Goal: Answer question/provide support

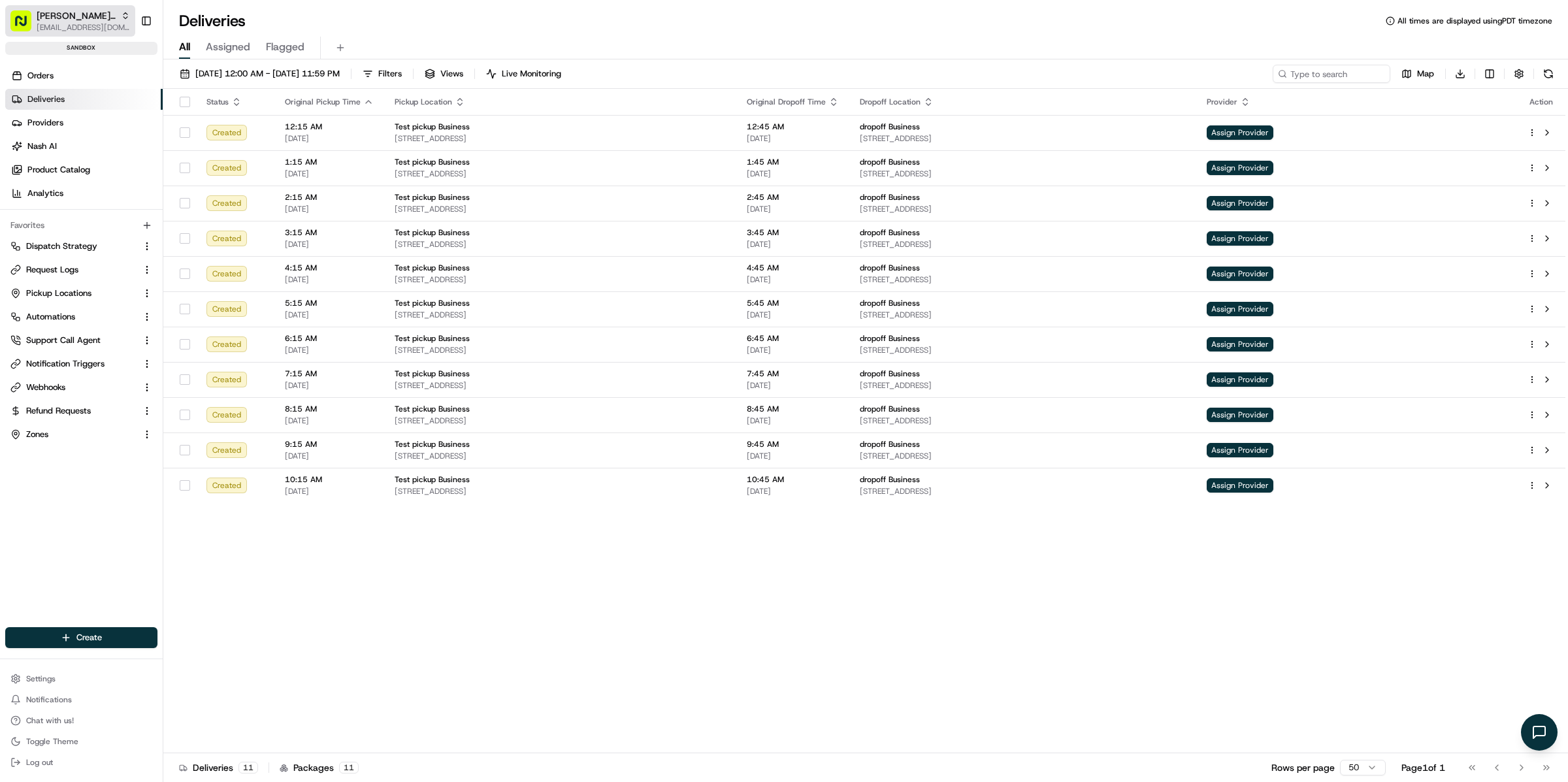
click at [70, 25] on span "[EMAIL_ADDRESS][DOMAIN_NAME]" at bounding box center [83, 27] width 93 height 10
type input "demo: Tamer"
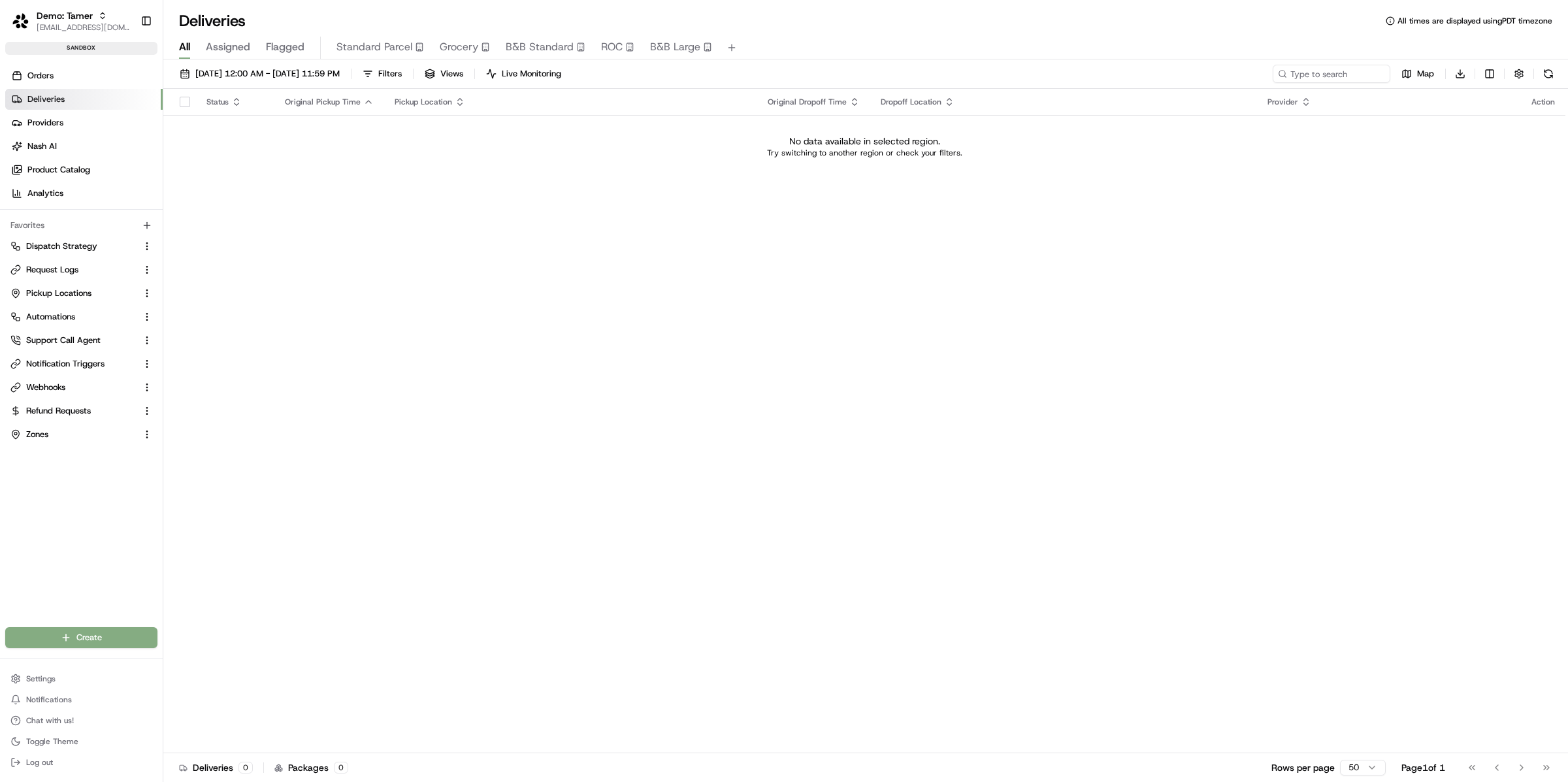
click at [88, 101] on link "Deliveries" at bounding box center [84, 99] width 158 height 21
click at [76, 138] on link "Nash AI" at bounding box center [84, 146] width 158 height 21
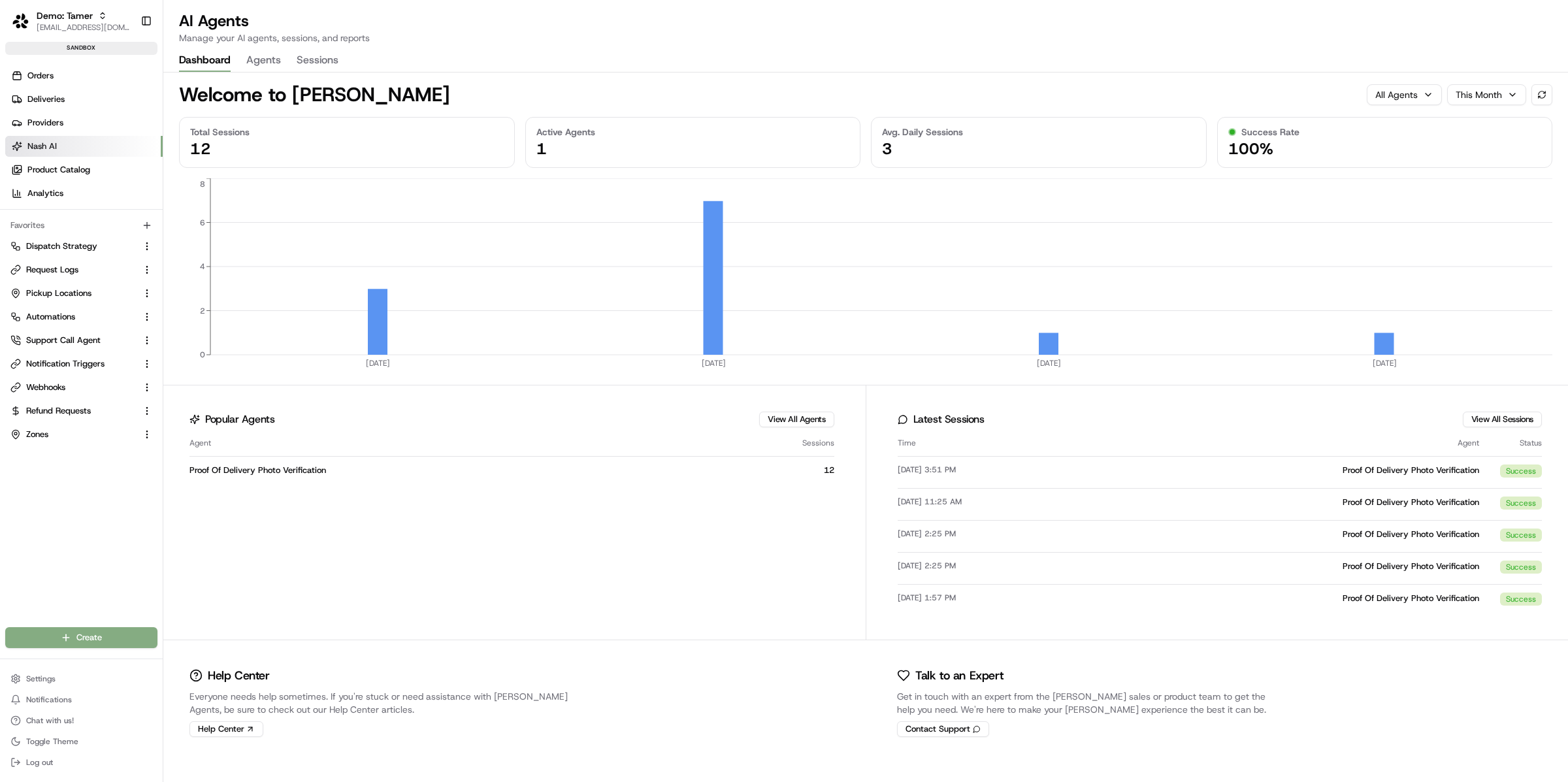
click at [261, 54] on button "Agents" at bounding box center [263, 60] width 35 height 22
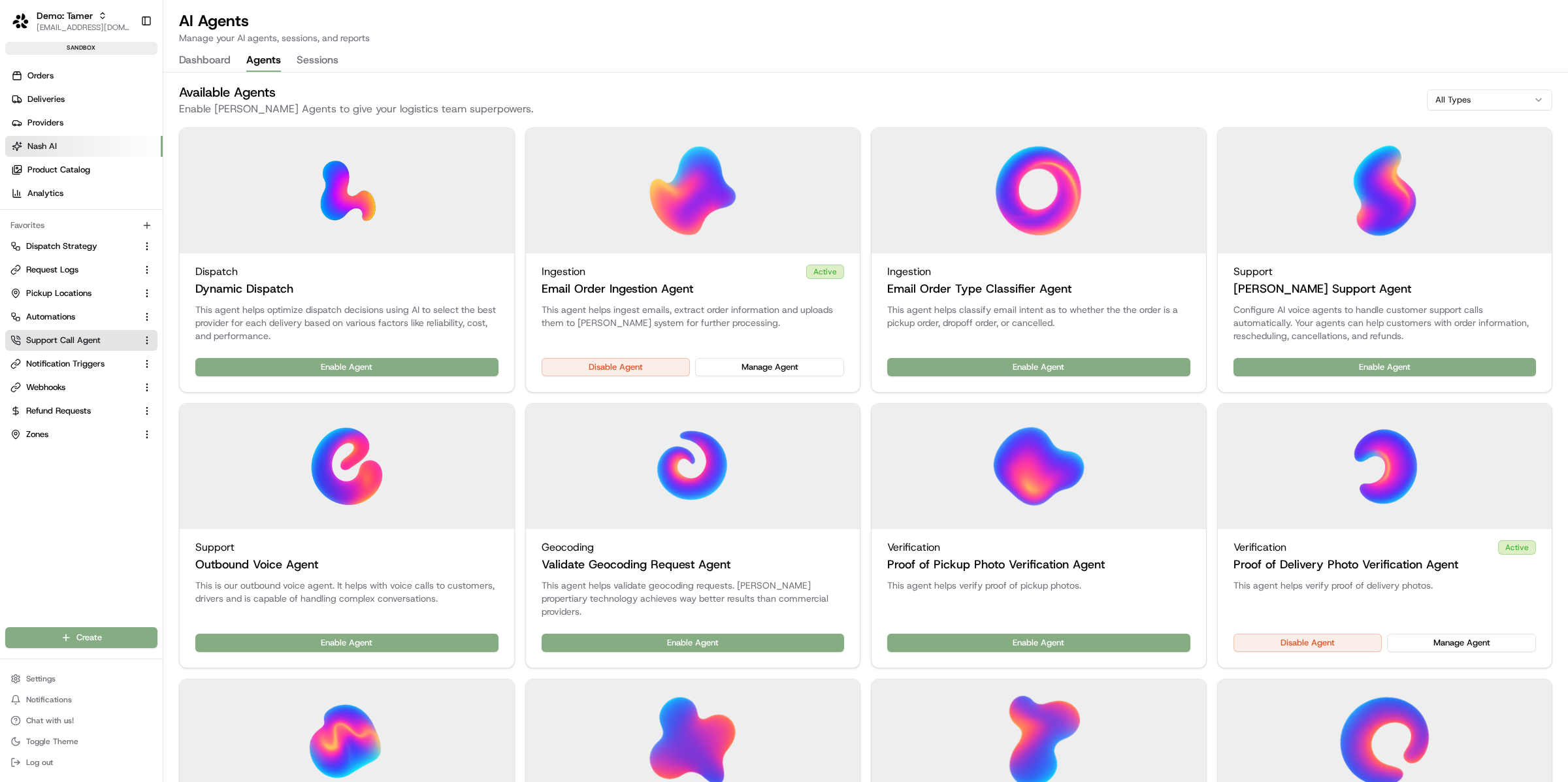
click at [70, 343] on span "Support Call Agent" at bounding box center [63, 340] width 75 height 12
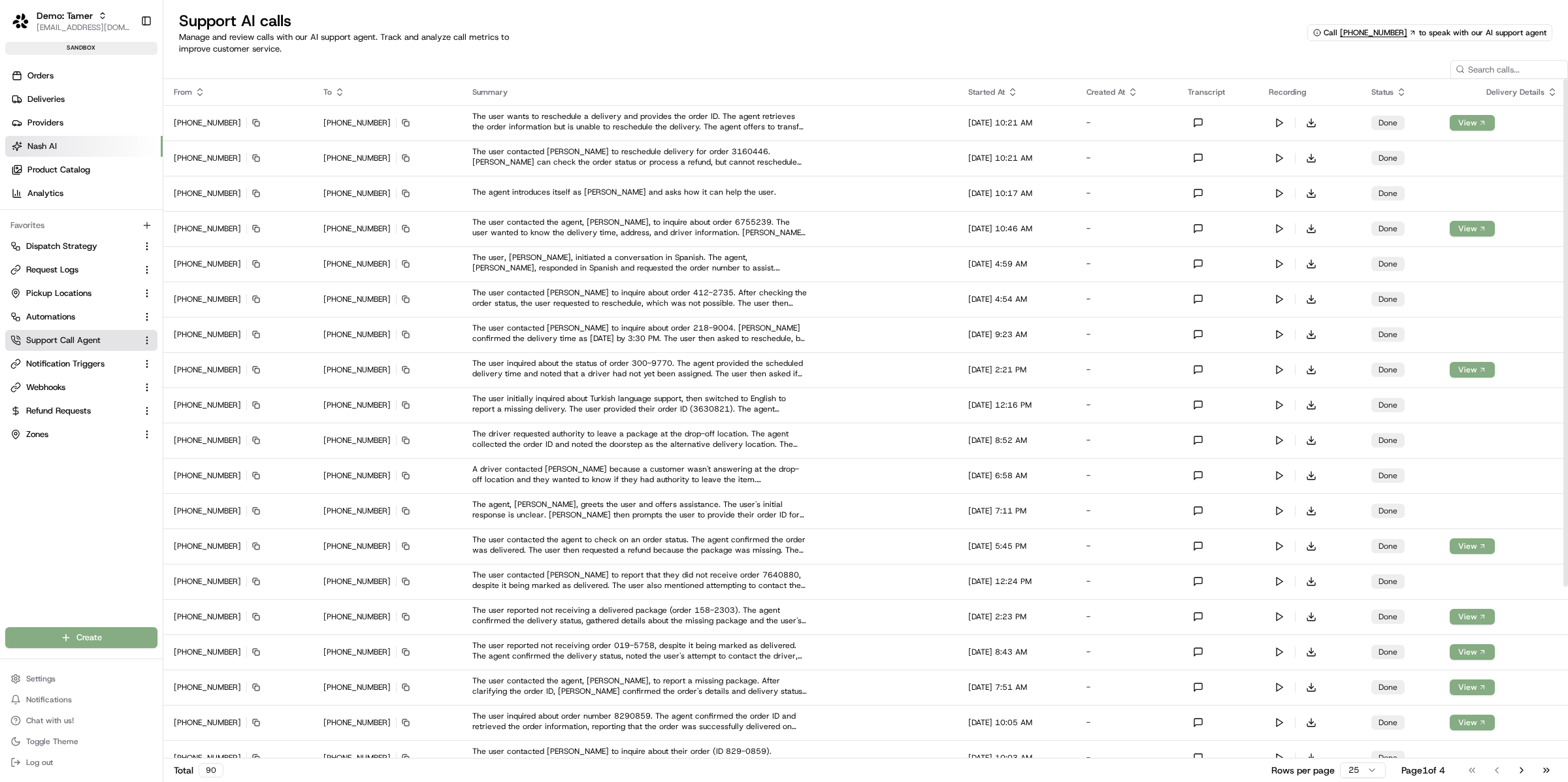
click at [101, 141] on link "Nash AI" at bounding box center [84, 146] width 158 height 21
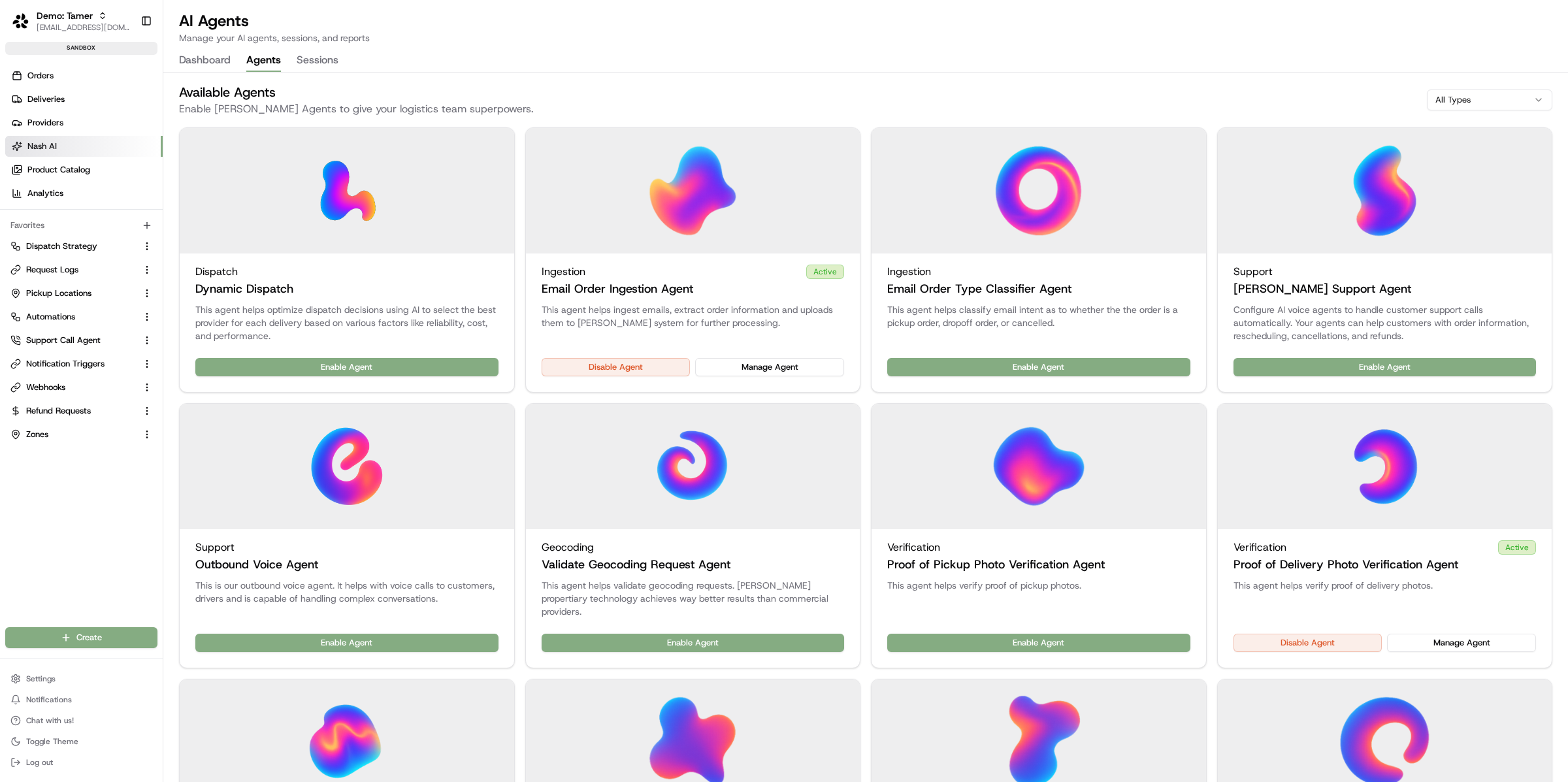
click at [262, 68] on button "Agents" at bounding box center [263, 60] width 35 height 22
click at [1332, 367] on button "Enable Agent" at bounding box center [1385, 367] width 303 height 18
click at [1445, 368] on button "Manage Agent" at bounding box center [1461, 367] width 149 height 18
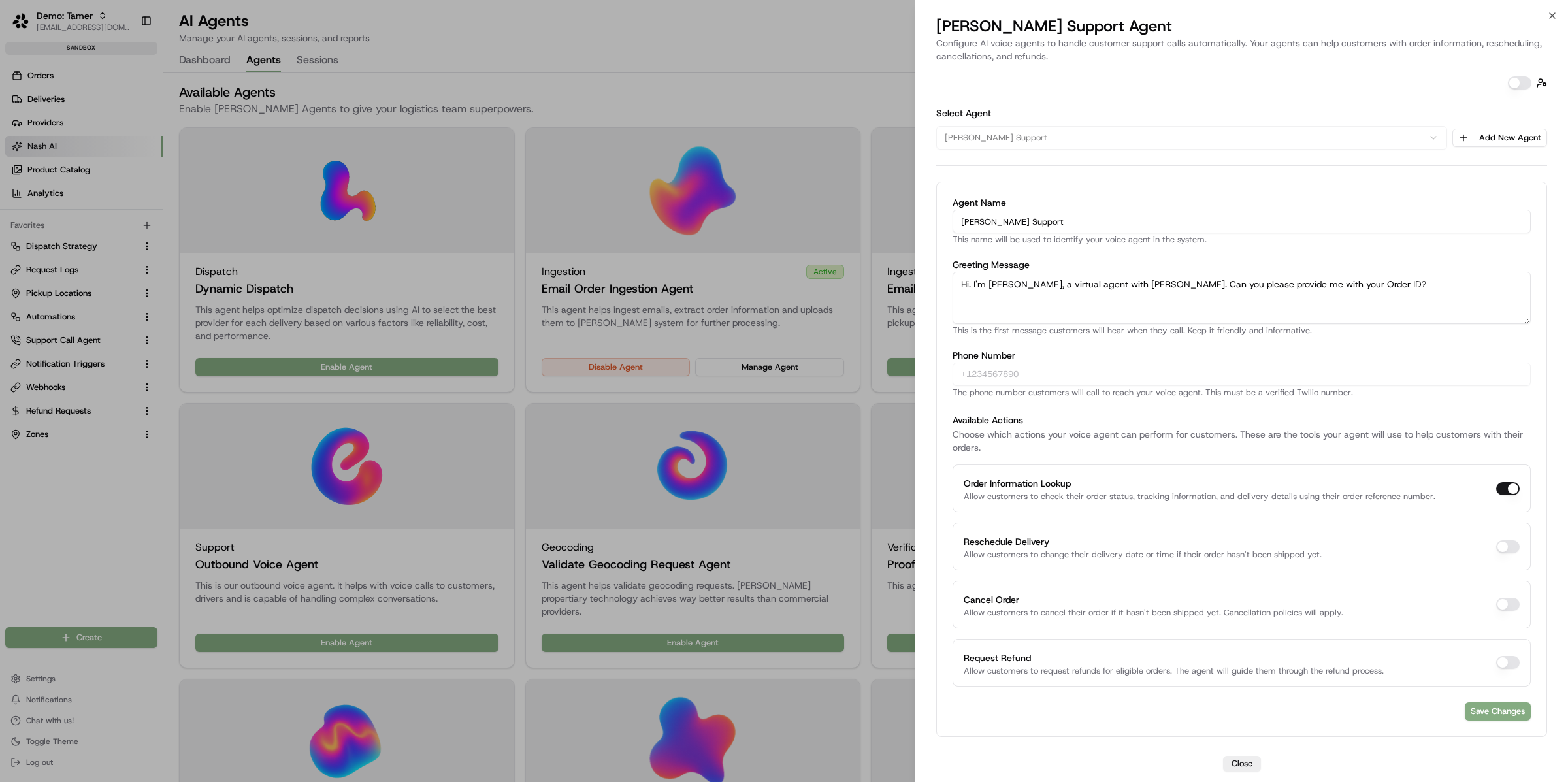
click at [1514, 544] on button "Reschedule Delivery" at bounding box center [1508, 546] width 24 height 13
checkbox input "true"
click at [1509, 659] on button "Request Refund" at bounding box center [1508, 662] width 24 height 13
checkbox input "true"
click at [1497, 713] on button "Save Changes" at bounding box center [1497, 711] width 66 height 18
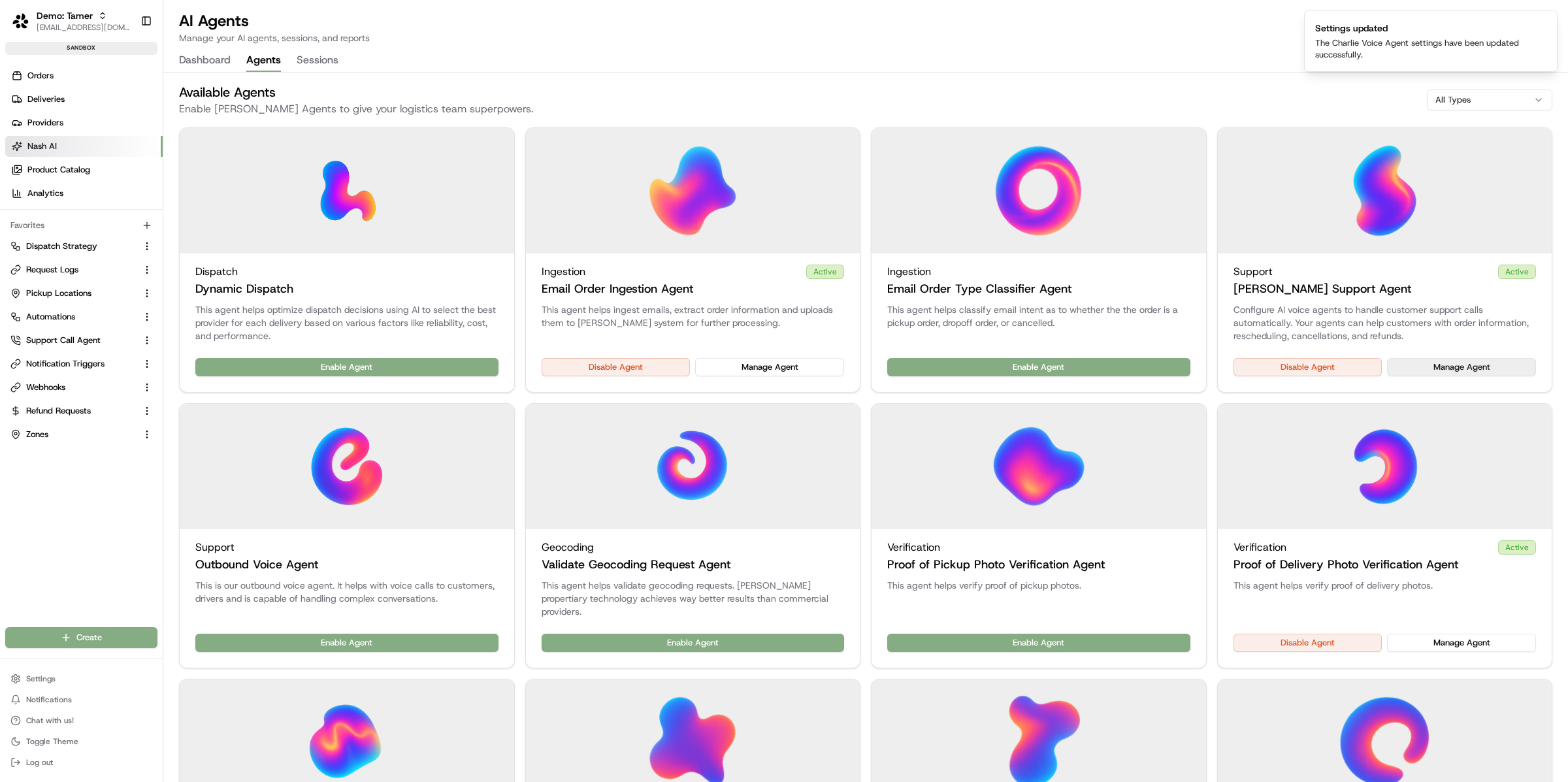
click at [1413, 364] on button "Manage Agent" at bounding box center [1461, 367] width 149 height 18
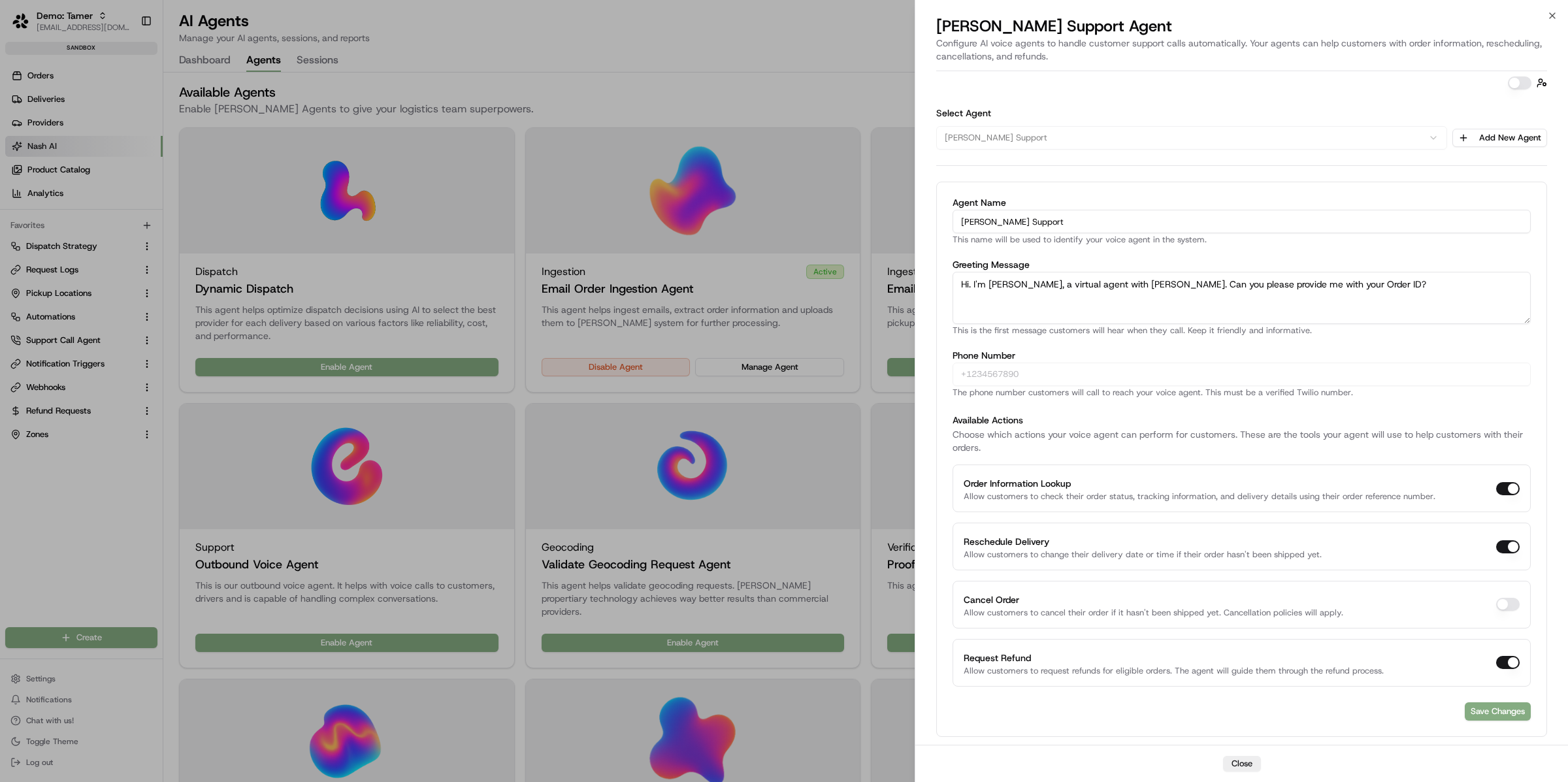
click at [790, 80] on div at bounding box center [784, 391] width 1568 height 782
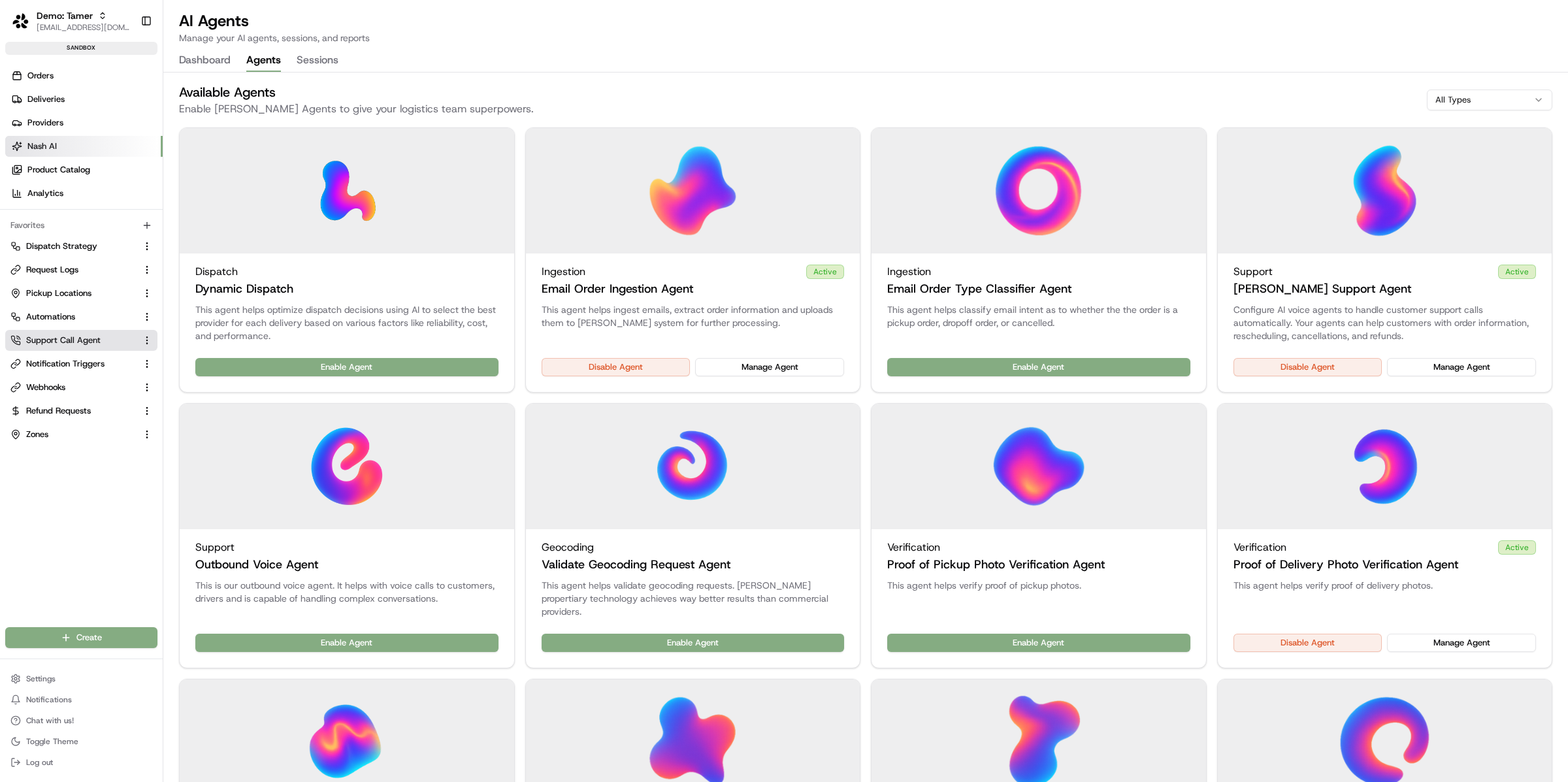
click at [63, 334] on span "Support Call Agent" at bounding box center [63, 340] width 75 height 12
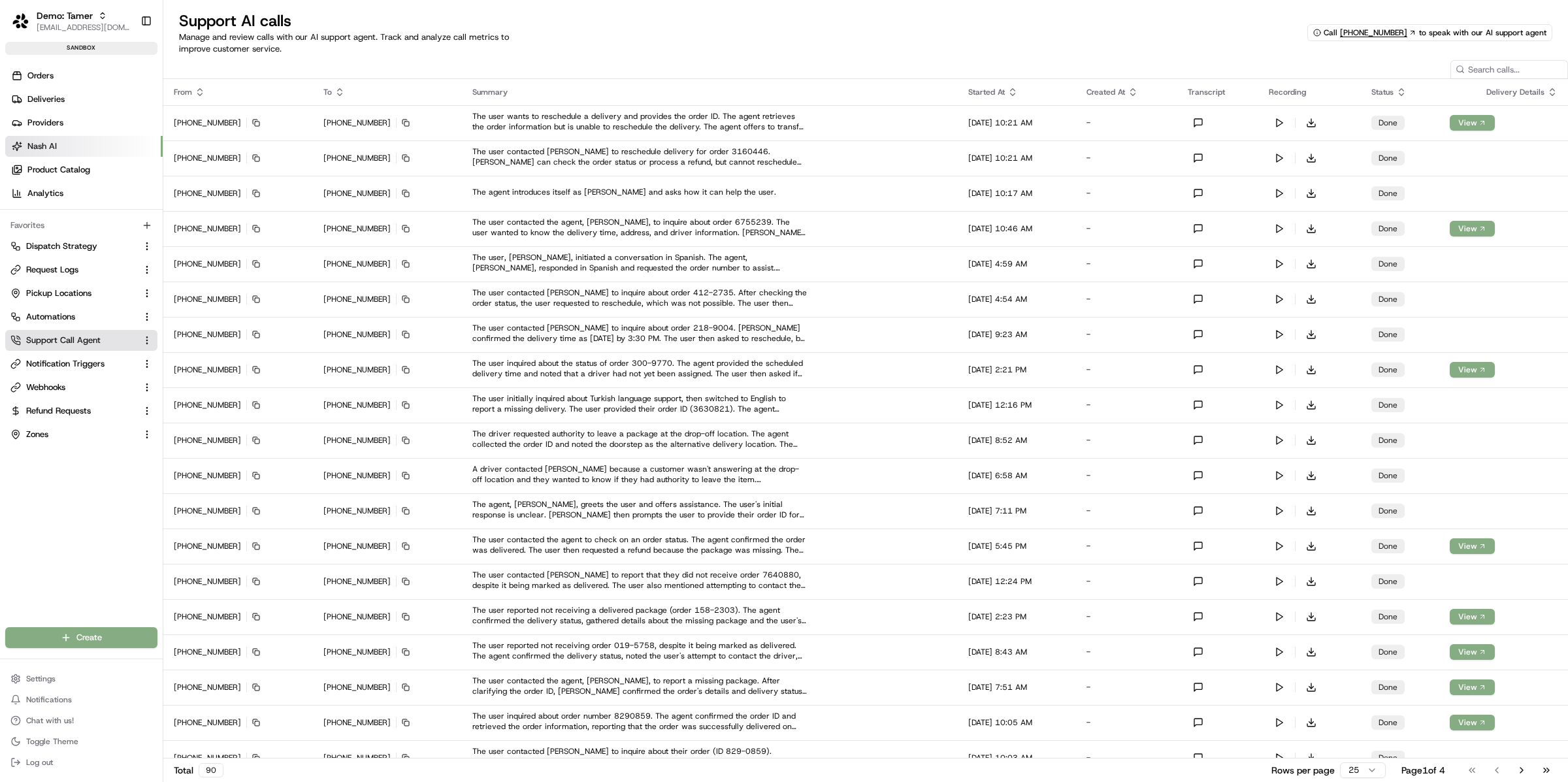
click at [63, 334] on span "Support Call Agent" at bounding box center [63, 340] width 75 height 12
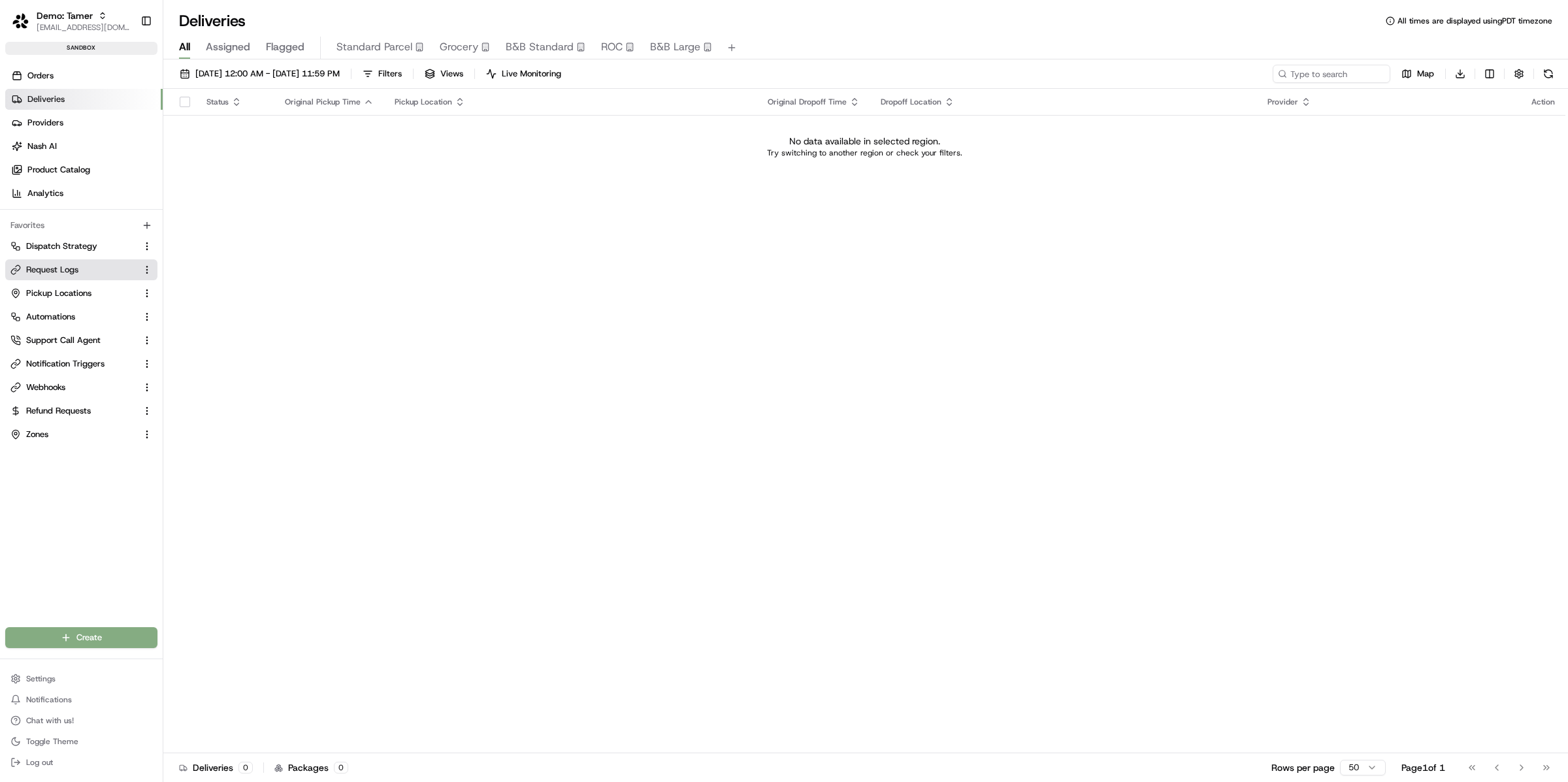
click at [73, 274] on span "Request Logs" at bounding box center [52, 269] width 52 height 12
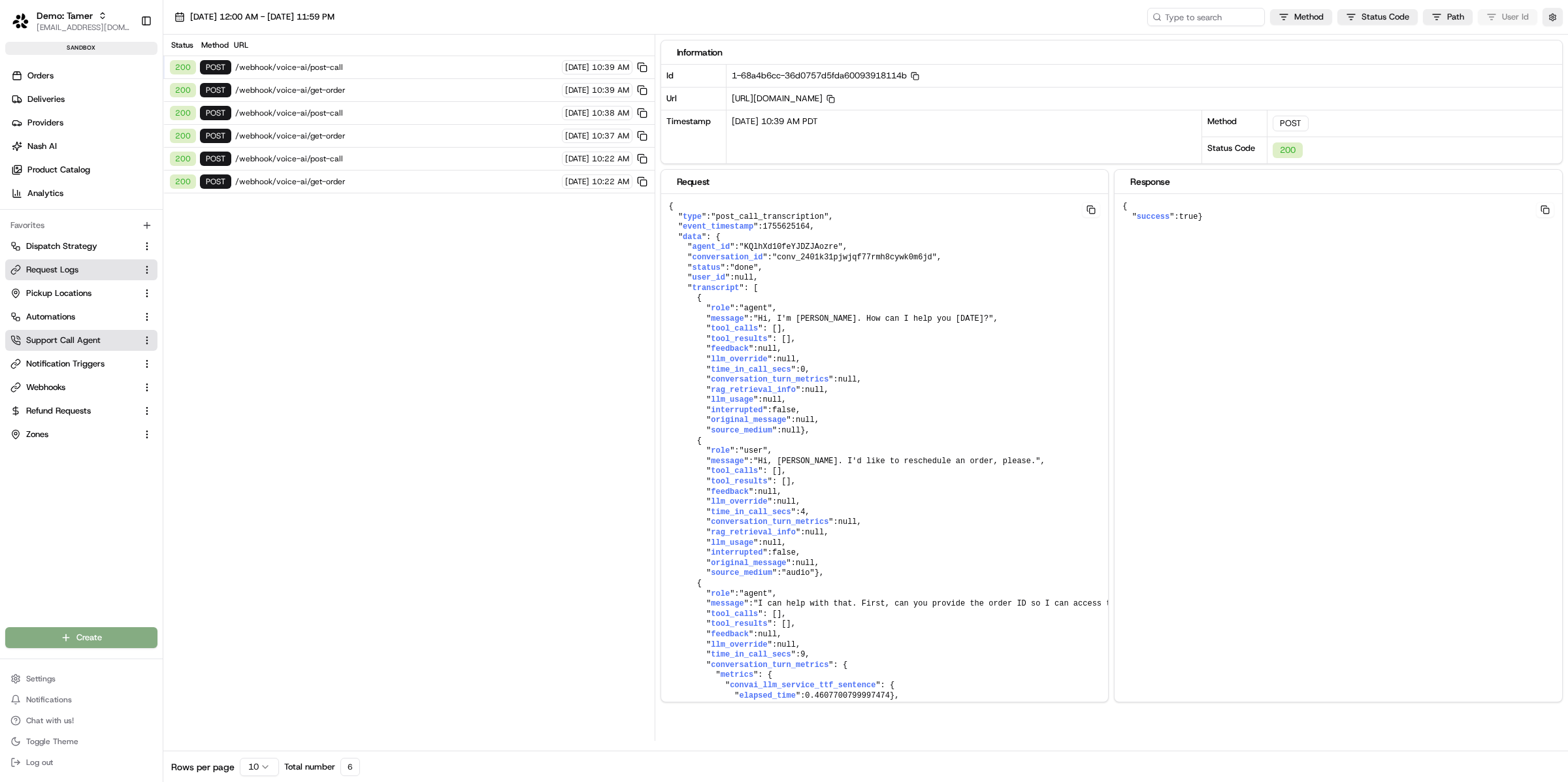
click at [59, 349] on button "Support Call Agent" at bounding box center [82, 340] width 152 height 21
click at [59, 349] on button "Support Call Agent" at bounding box center [82, 340] width 152 height 21
click at [64, 344] on span "Support Call Agent" at bounding box center [63, 340] width 75 height 12
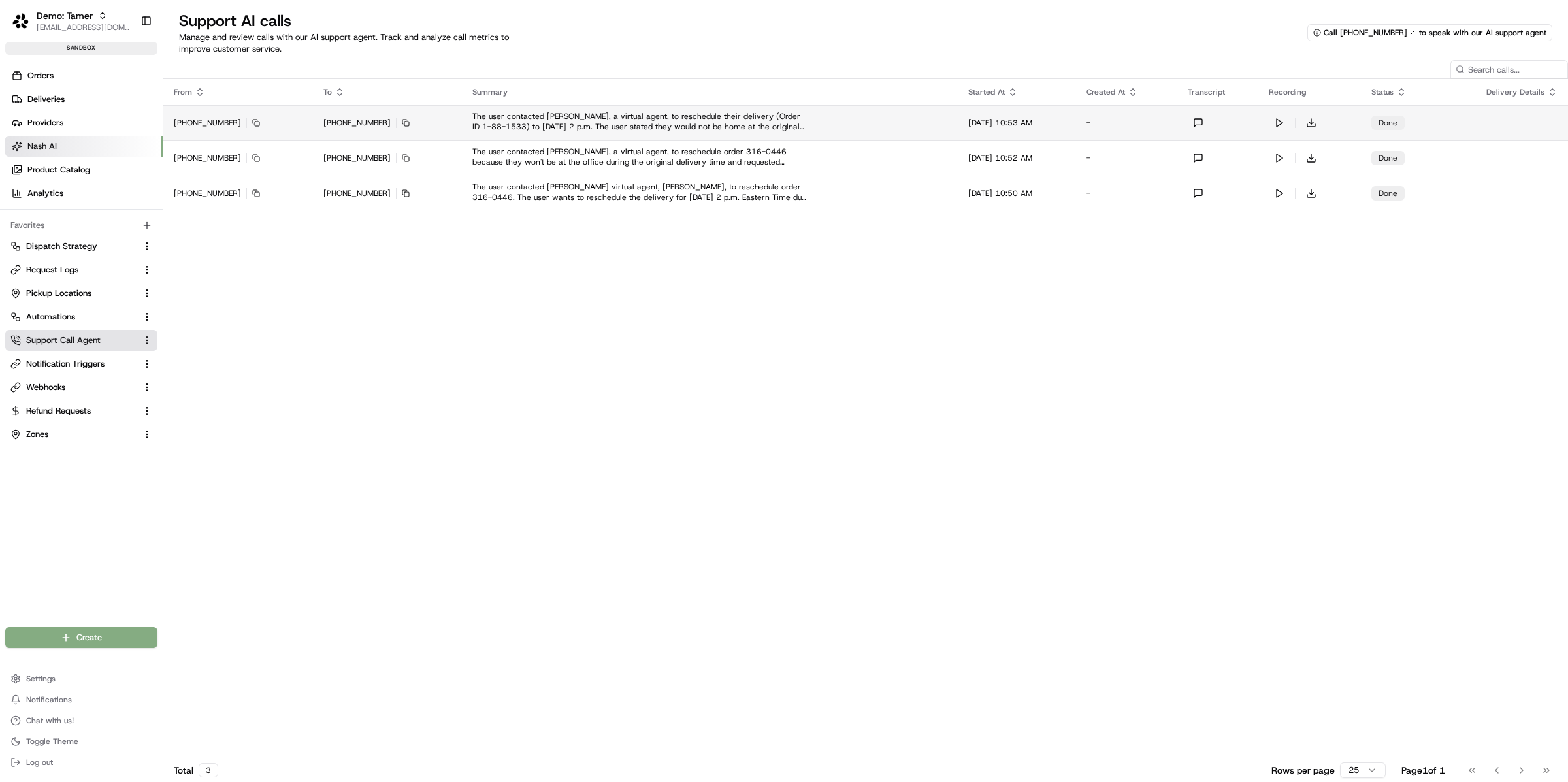
click at [1224, 116] on td at bounding box center [1217, 123] width 81 height 35
click at [1207, 117] on button at bounding box center [1198, 122] width 21 height 21
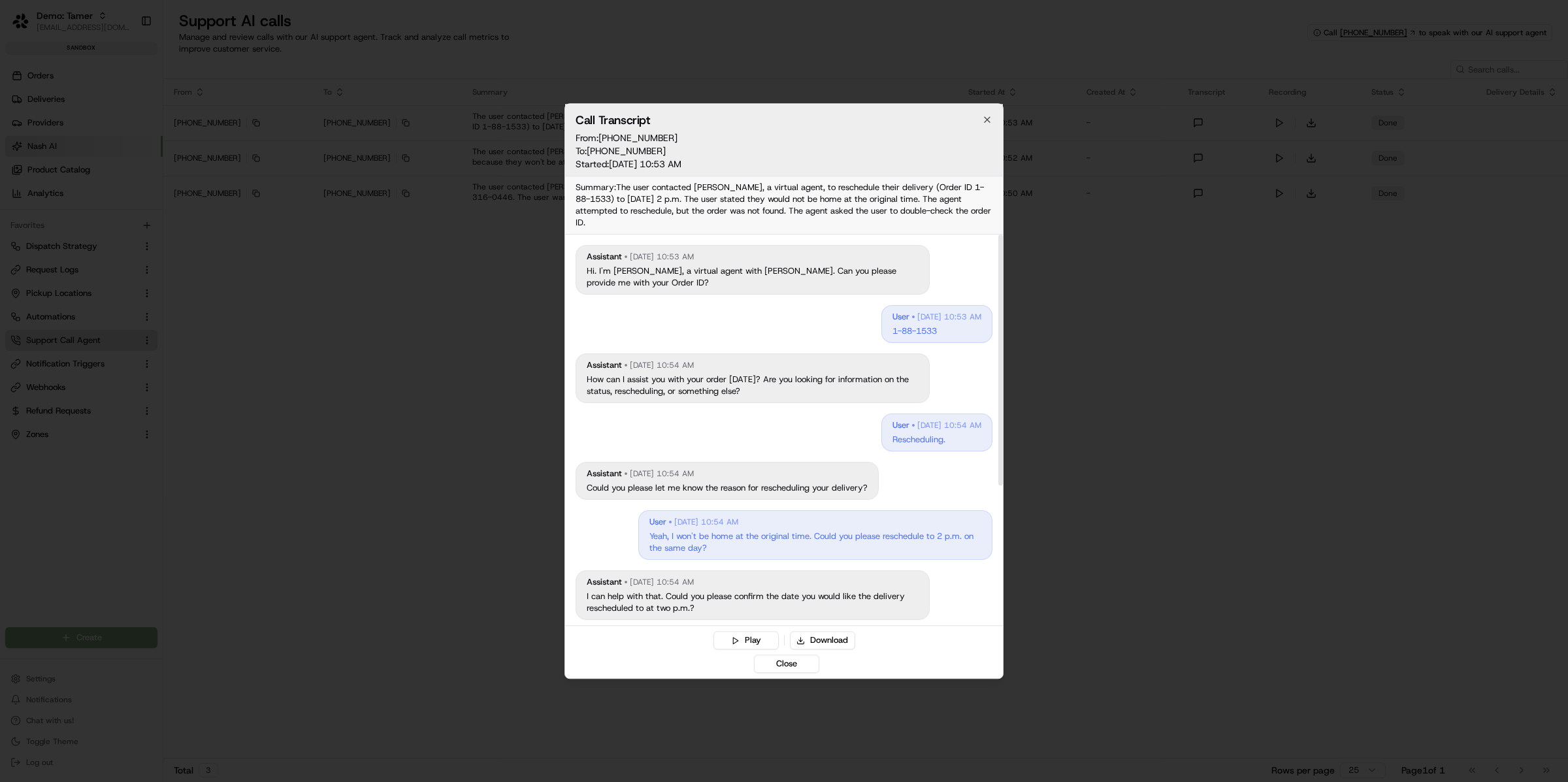
click at [897, 325] on p "1-88-1533" at bounding box center [937, 331] width 89 height 12
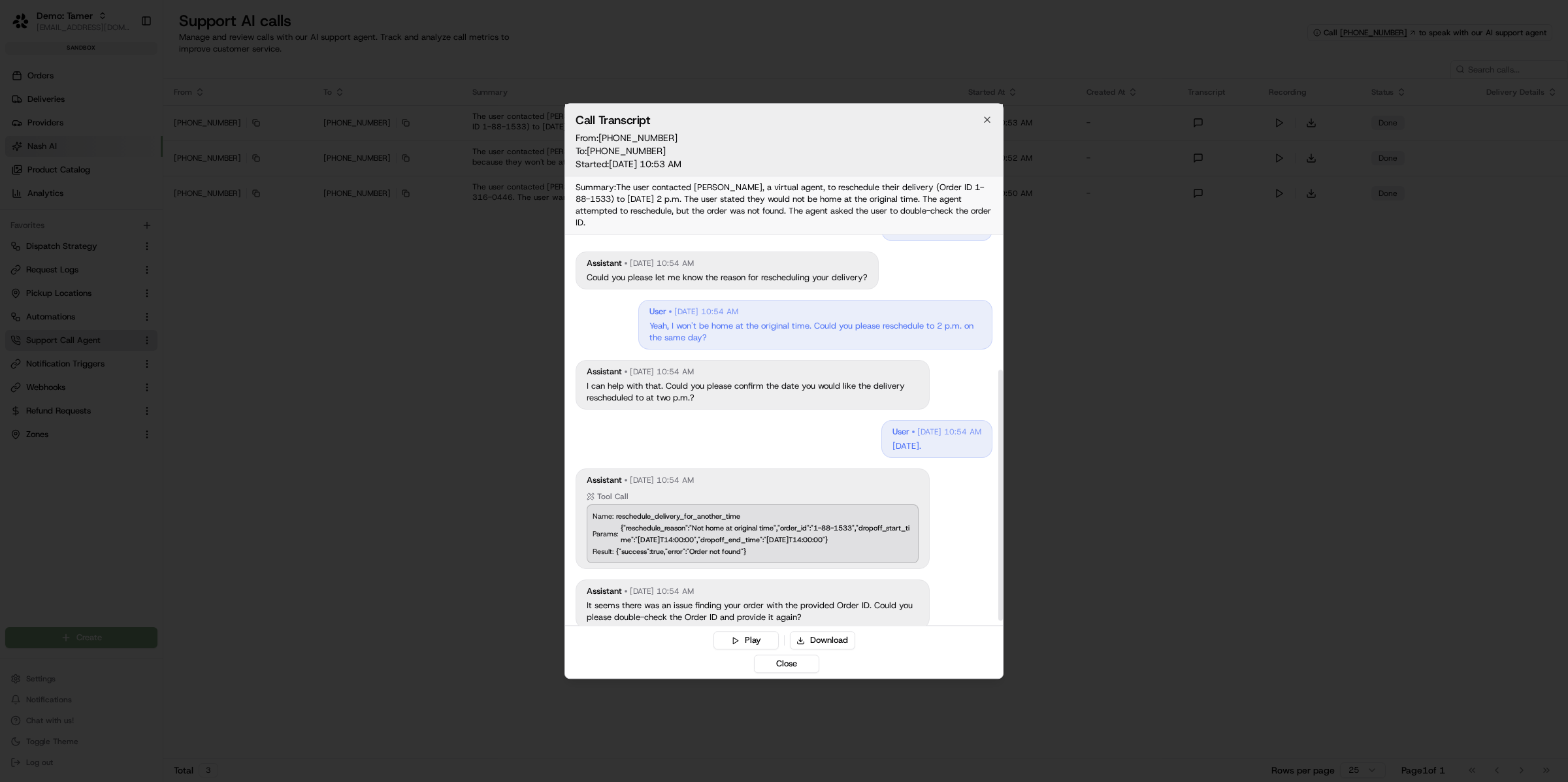
scroll to position [218, 0]
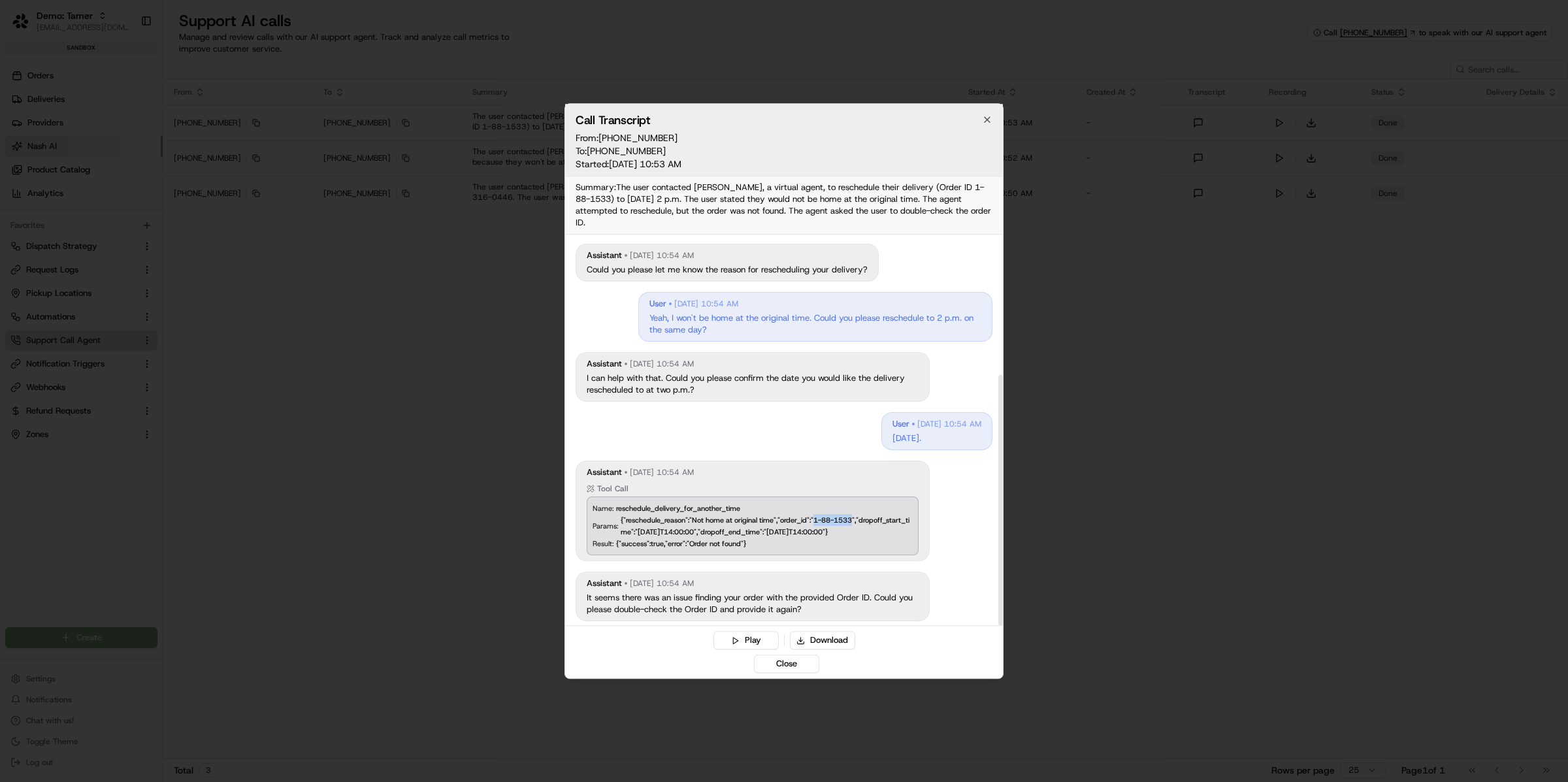
drag, startPoint x: 858, startPoint y: 514, endPoint x: 819, endPoint y: 513, distance: 39.0
click at [819, 514] on div "{"reschedule_reason":"Not home at original time","order_id":"1-88-1533","dropof…" at bounding box center [767, 526] width 292 height 24
copy div "1-88-1533"
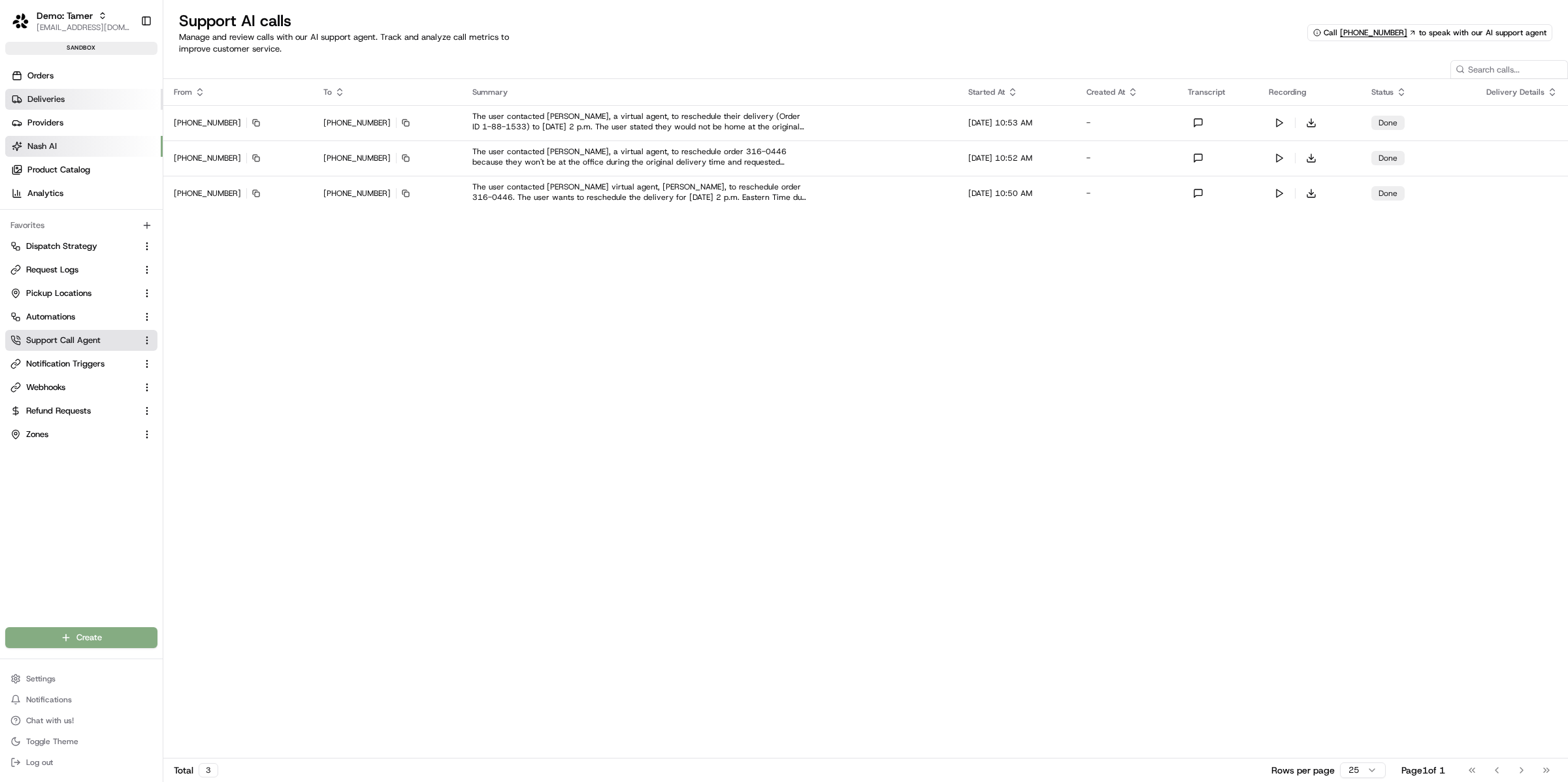
click at [80, 92] on link "Deliveries" at bounding box center [84, 99] width 158 height 21
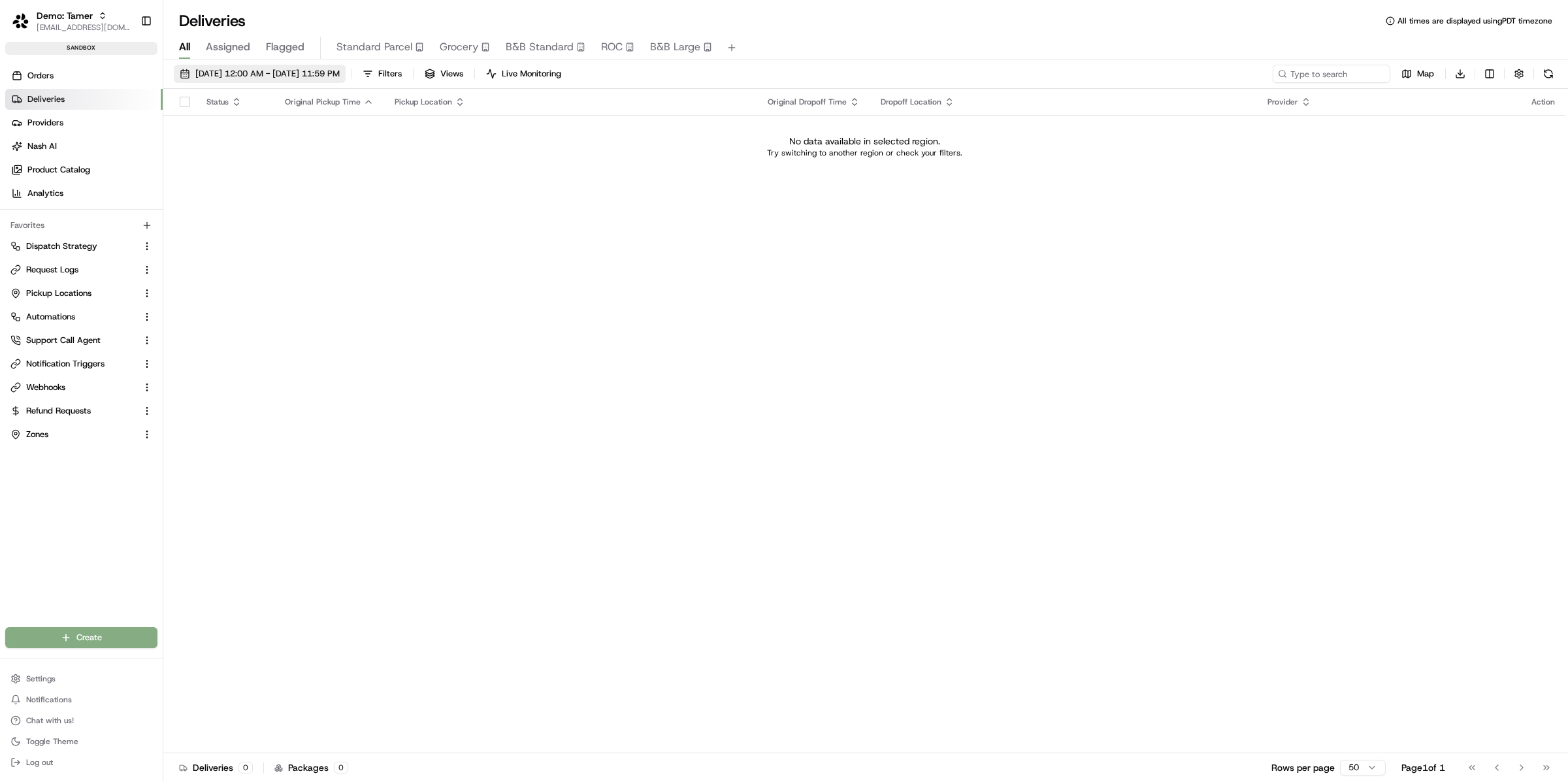
click at [237, 75] on span "08/19/2025 12:00 AM - 08/19/2025 11:59 PM" at bounding box center [267, 73] width 144 height 12
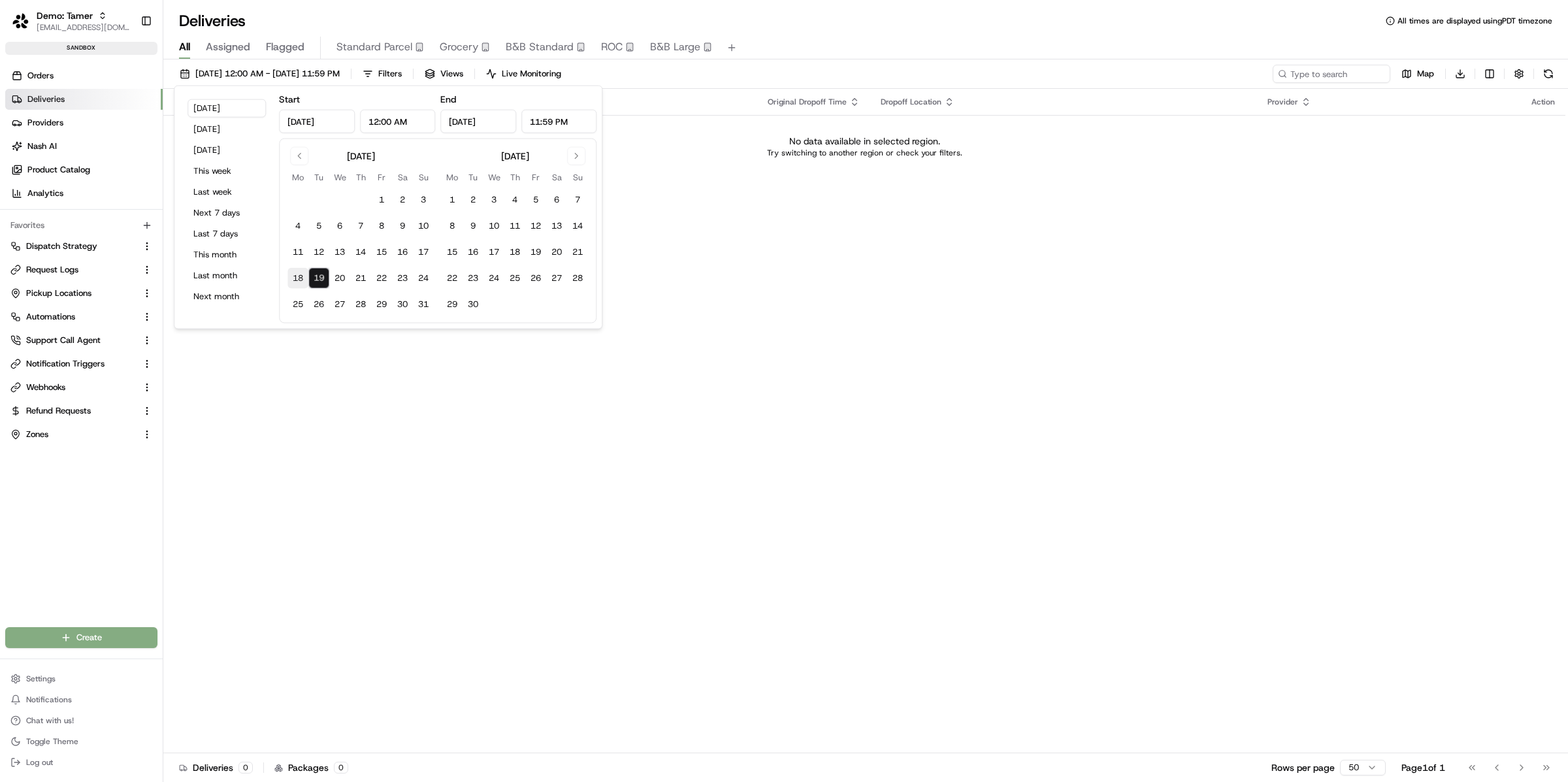
click at [304, 280] on button "18" at bounding box center [298, 278] width 21 height 21
type input "Aug 18, 2025"
click at [360, 278] on button "21" at bounding box center [360, 278] width 21 height 21
type input "Aug 21, 2025"
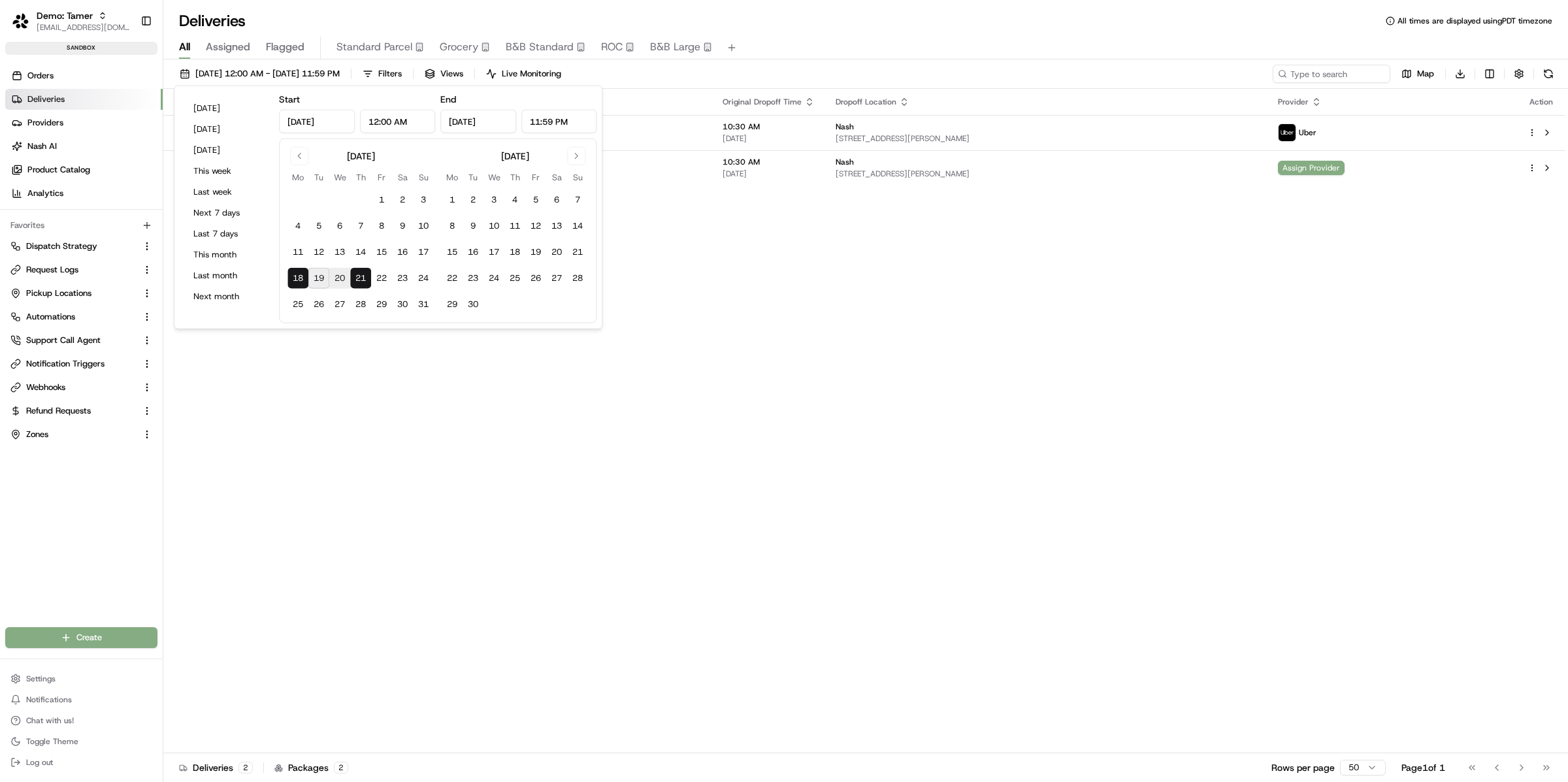
click at [606, 317] on div "Status Original Pickup Time Pickup Location Original Dropoff Time Dropoff Locat…" at bounding box center [864, 421] width 1402 height 664
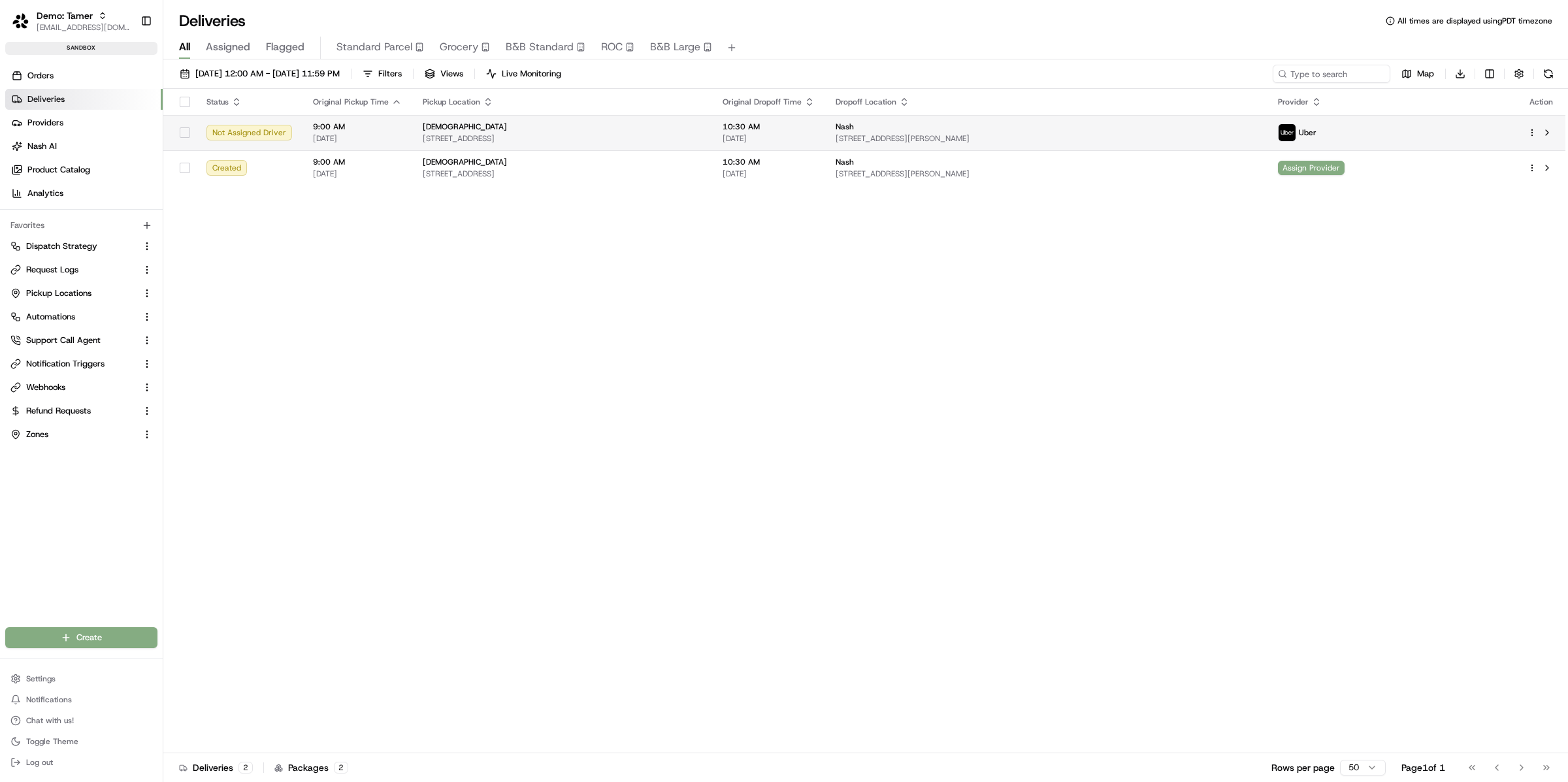
click at [1531, 128] on html "Demo: Tamer kareem@usenash.com Toggle Sidebar sandbox Orders Deliveries Provide…" at bounding box center [784, 391] width 1568 height 782
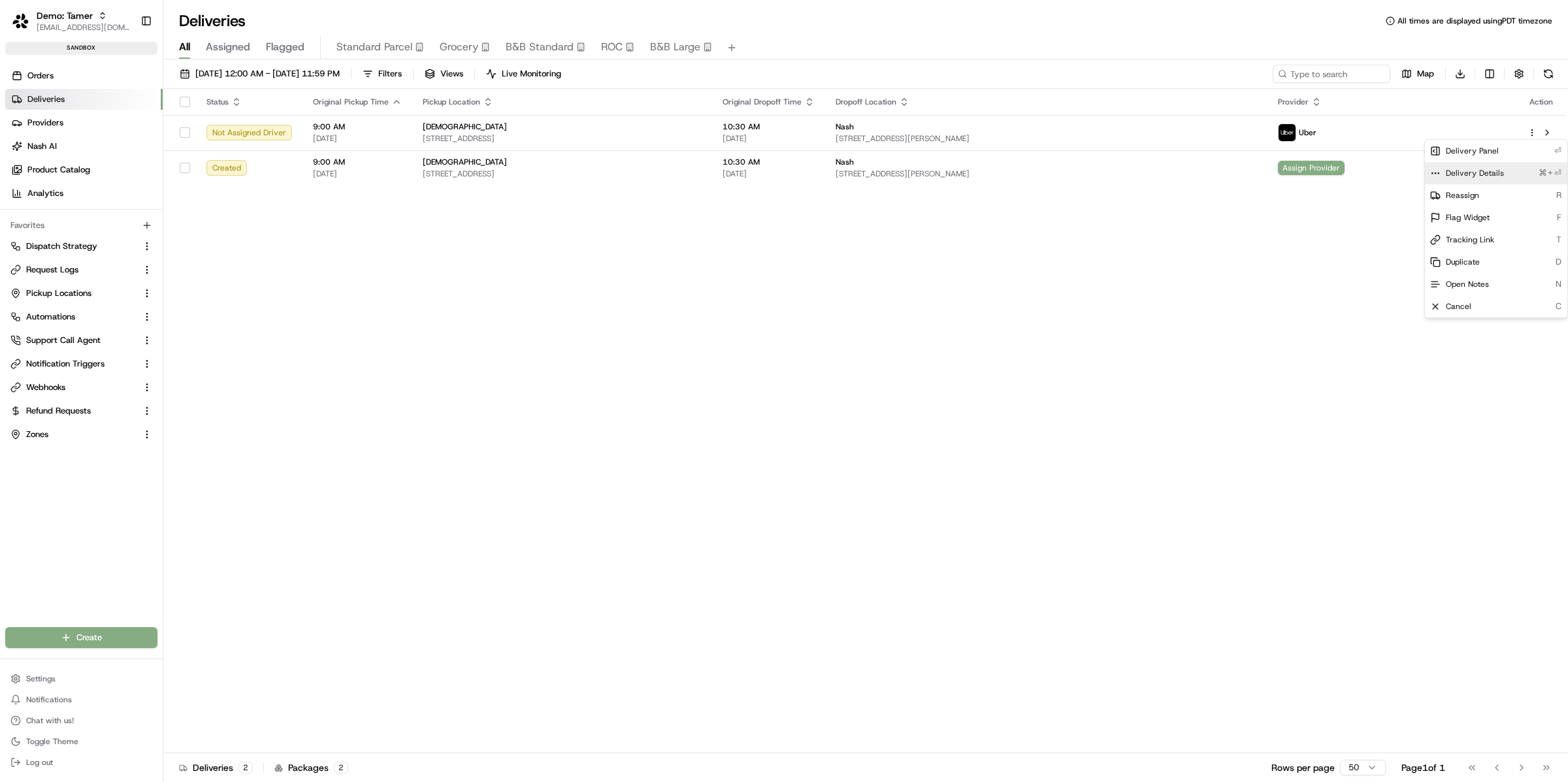
click at [1466, 177] on span "Delivery Details" at bounding box center [1475, 173] width 58 height 10
click at [69, 145] on html "Demo: Tamer kareem@usenash.com Toggle Sidebar sandbox Orders Deliveries Provide…" at bounding box center [784, 391] width 1568 height 782
click at [65, 334] on span "Support Call Agent" at bounding box center [63, 340] width 75 height 12
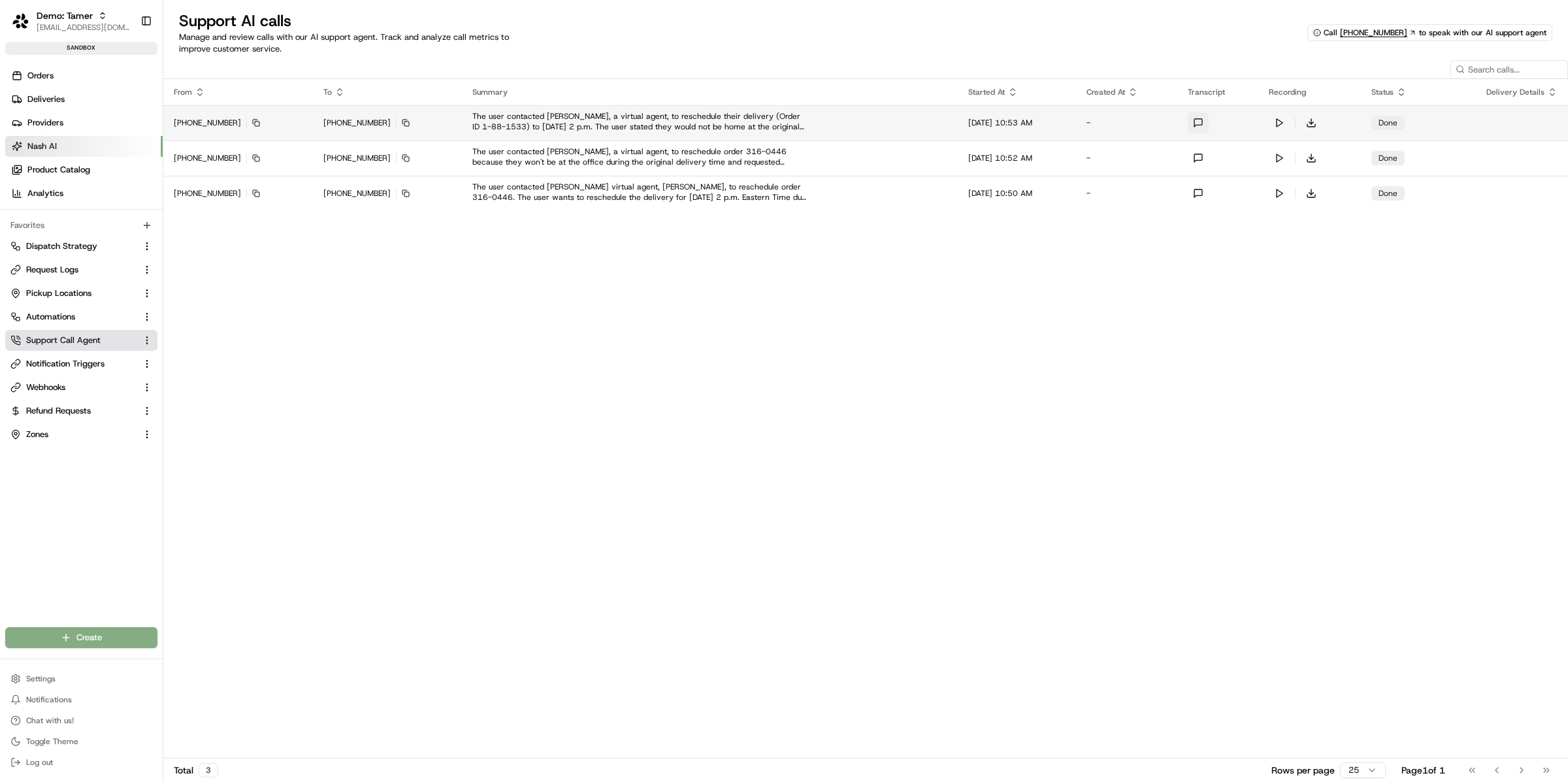
click at [1207, 120] on button at bounding box center [1198, 122] width 21 height 21
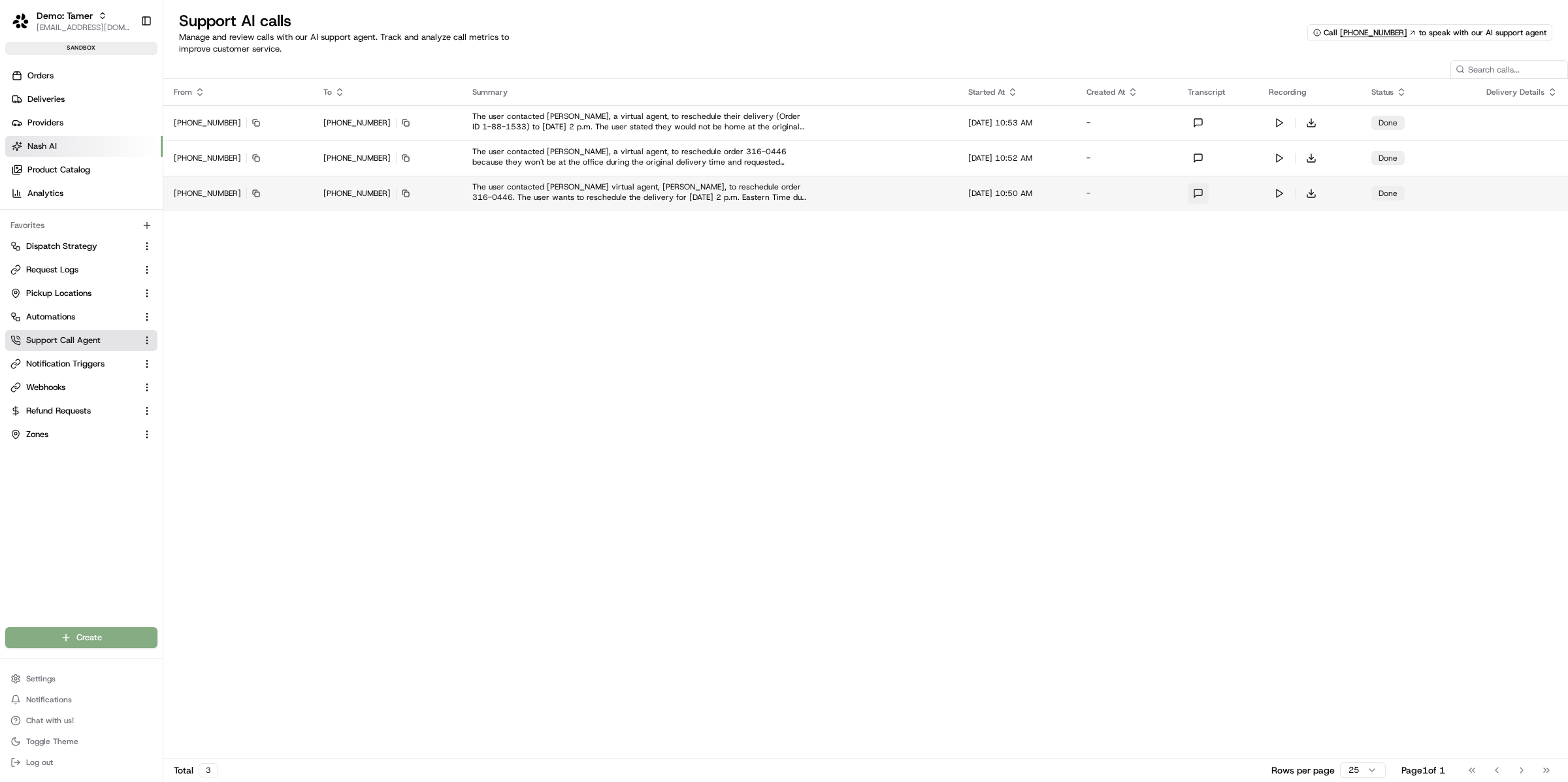
click at [1207, 188] on button at bounding box center [1198, 193] width 21 height 21
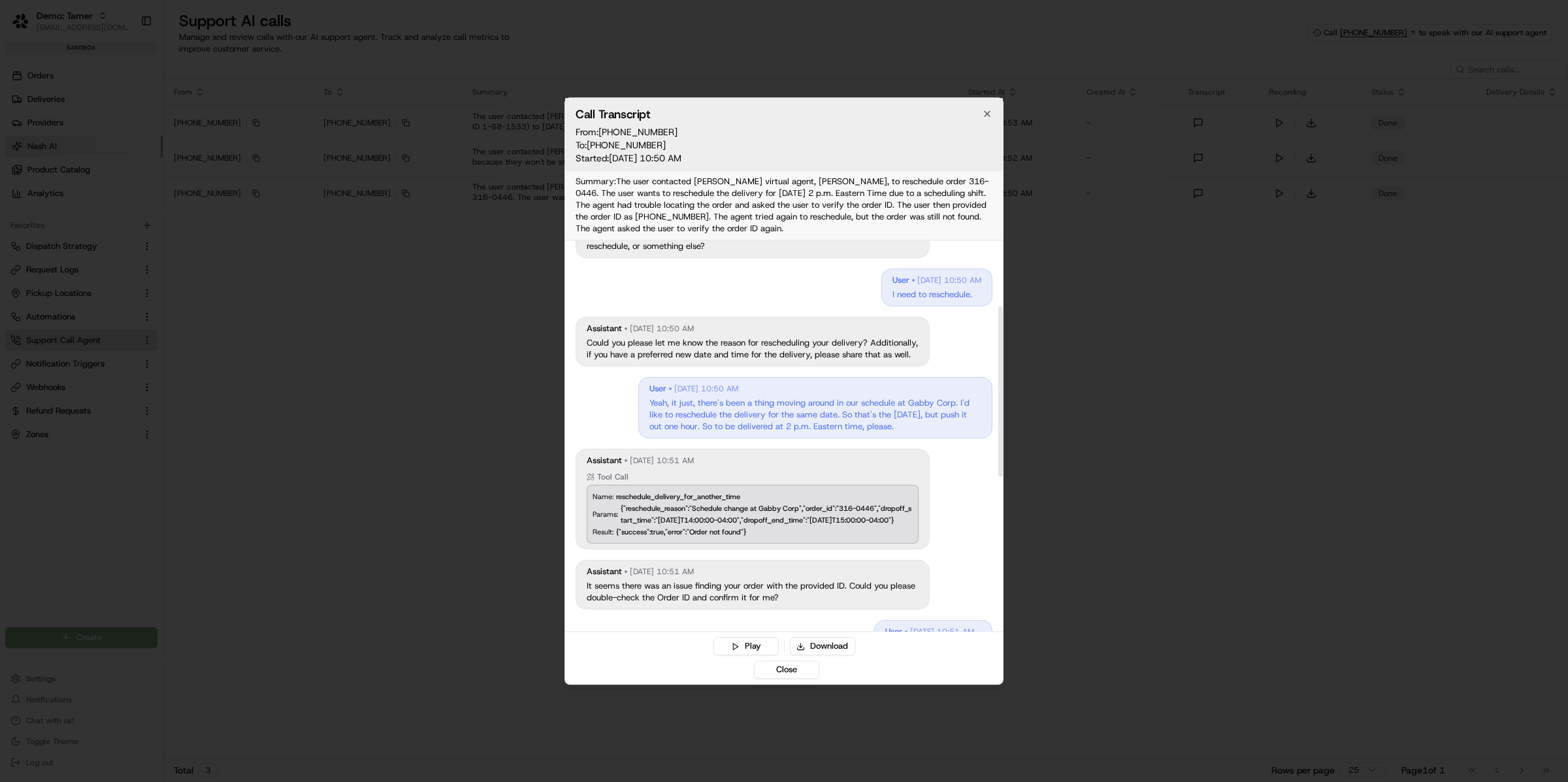
scroll to position [154, 0]
drag, startPoint x: 877, startPoint y: 502, endPoint x: 844, endPoint y: 499, distance: 33.1
click at [844, 499] on div "{"reschedule_reason":"Schedule change at Gabby Corp","order_id":"316-0446","dro…" at bounding box center [767, 511] width 292 height 24
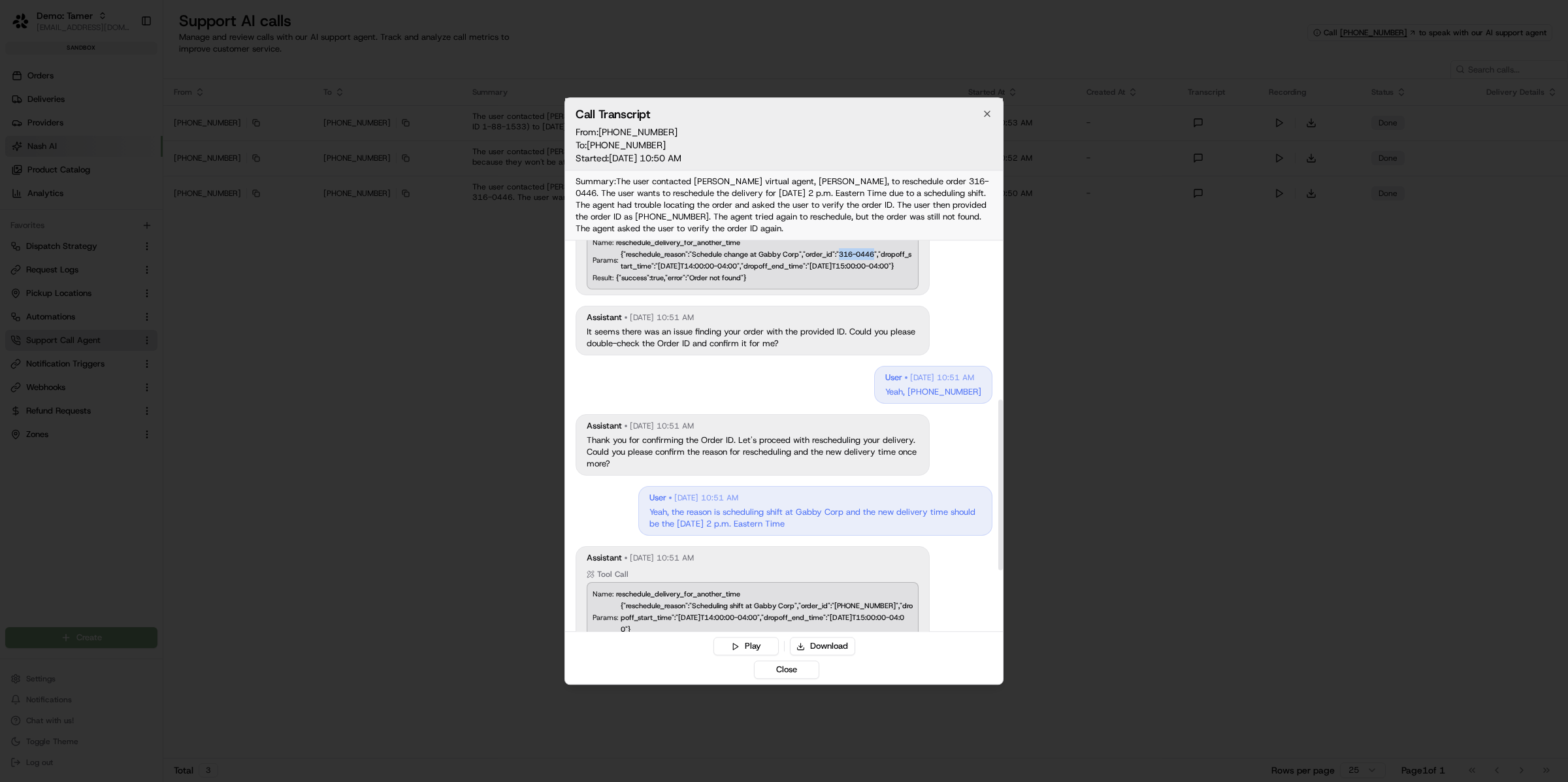
scroll to position [506, 0]
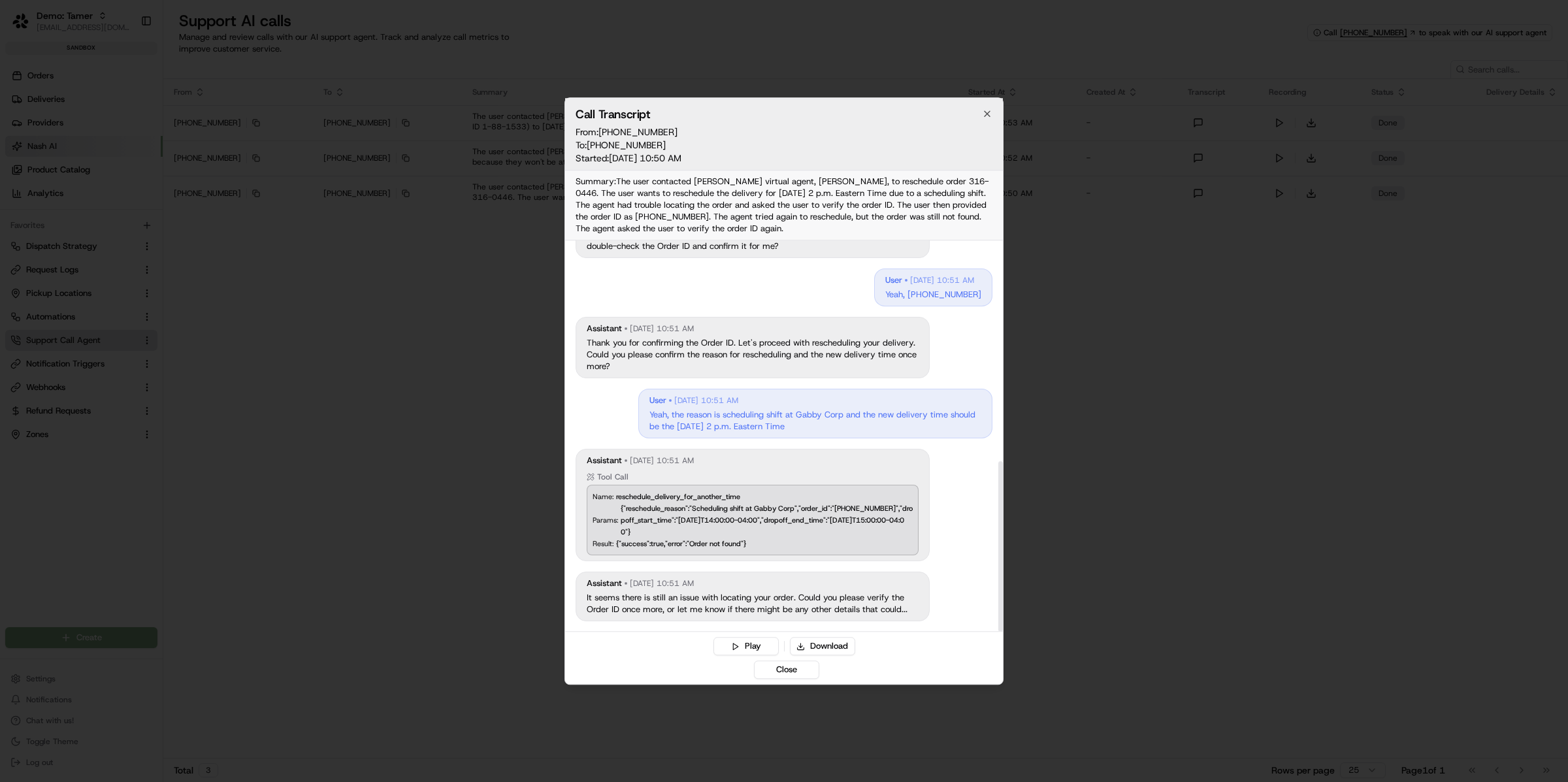
click at [731, 491] on span "reschedule_delivery_for_another_time" at bounding box center [678, 496] width 124 height 12
copy span "reschedule_delivery_for_another_time"
click at [988, 118] on icon "button" at bounding box center [987, 113] width 10 height 10
